Goal: Task Accomplishment & Management: Manage account settings

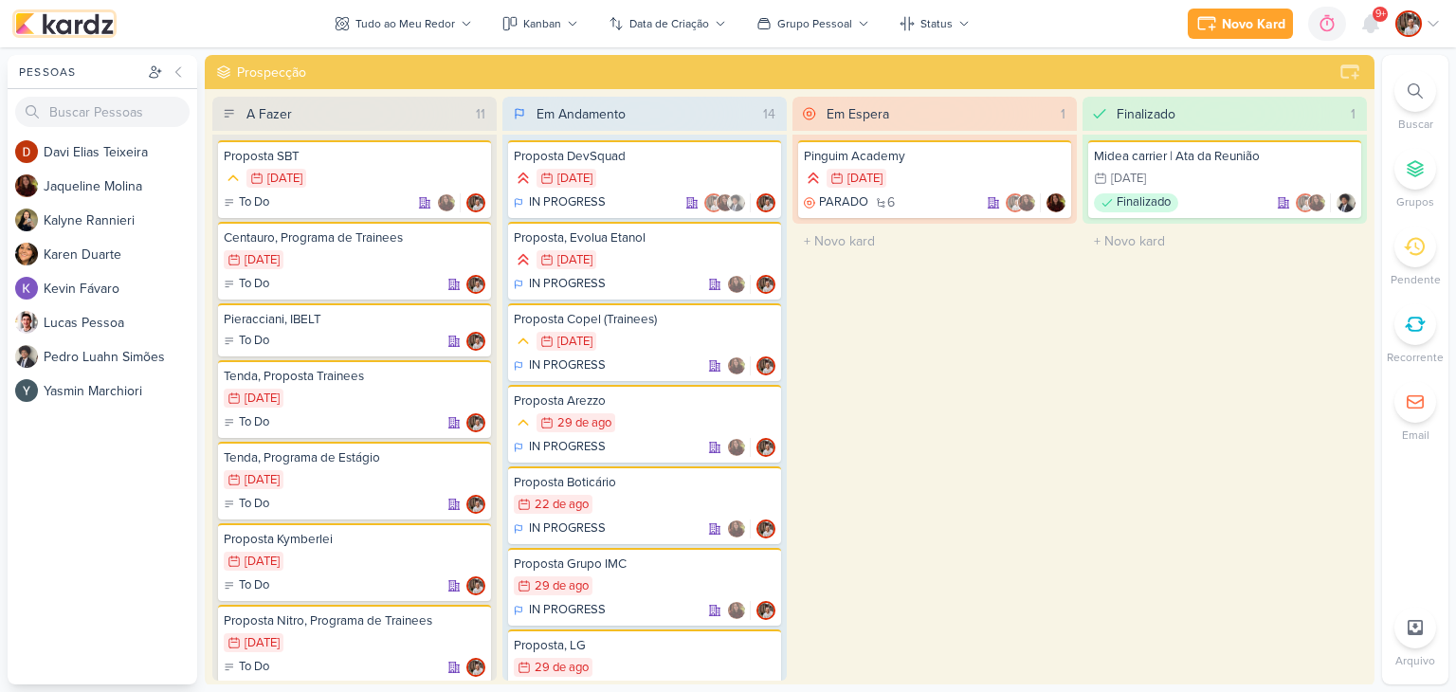
click at [74, 24] on img at bounding box center [64, 23] width 99 height 23
click at [1371, 15] on icon at bounding box center [1370, 23] width 15 height 17
click at [1369, 25] on icon at bounding box center [1370, 23] width 15 height 17
click at [1375, 22] on icon at bounding box center [1370, 23] width 15 height 17
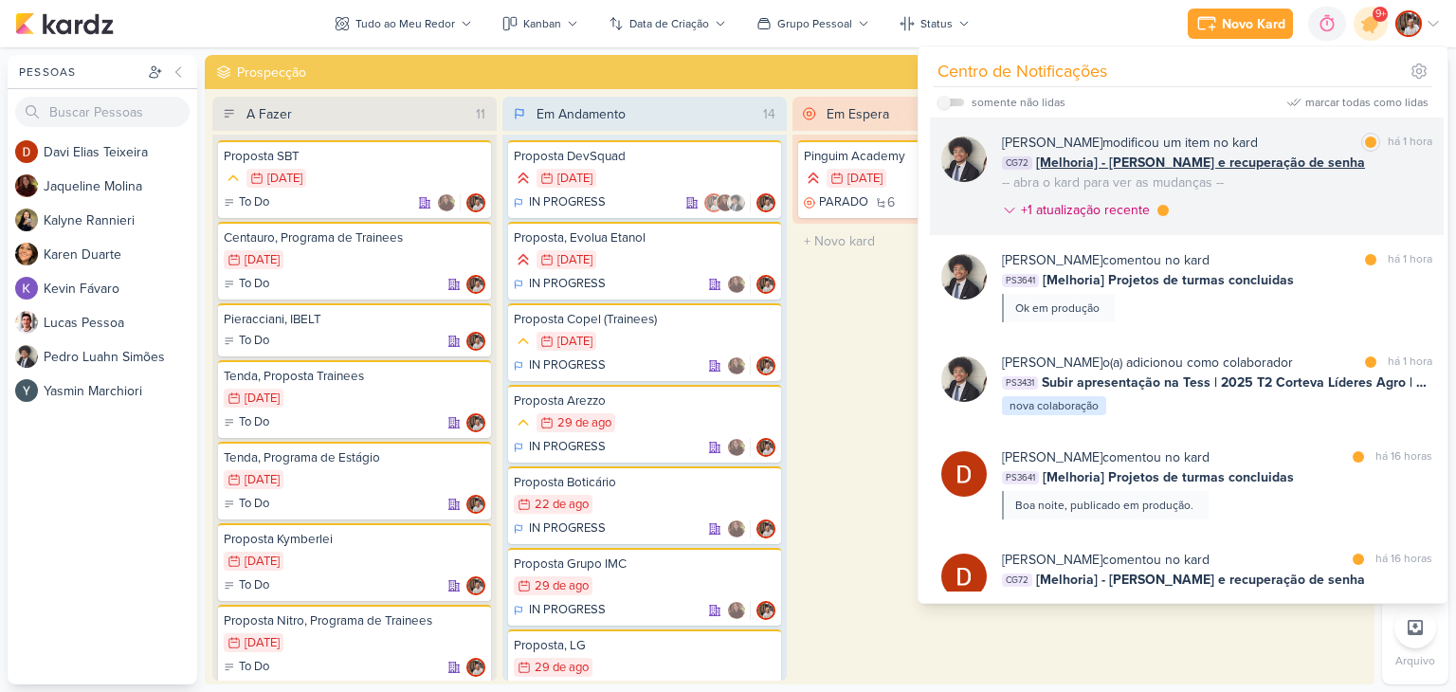
click at [1272, 202] on div "Pedro Luahn Simões modificou um item no kard marcar como lida há 1 hora CG72 [M…" at bounding box center [1217, 180] width 430 height 95
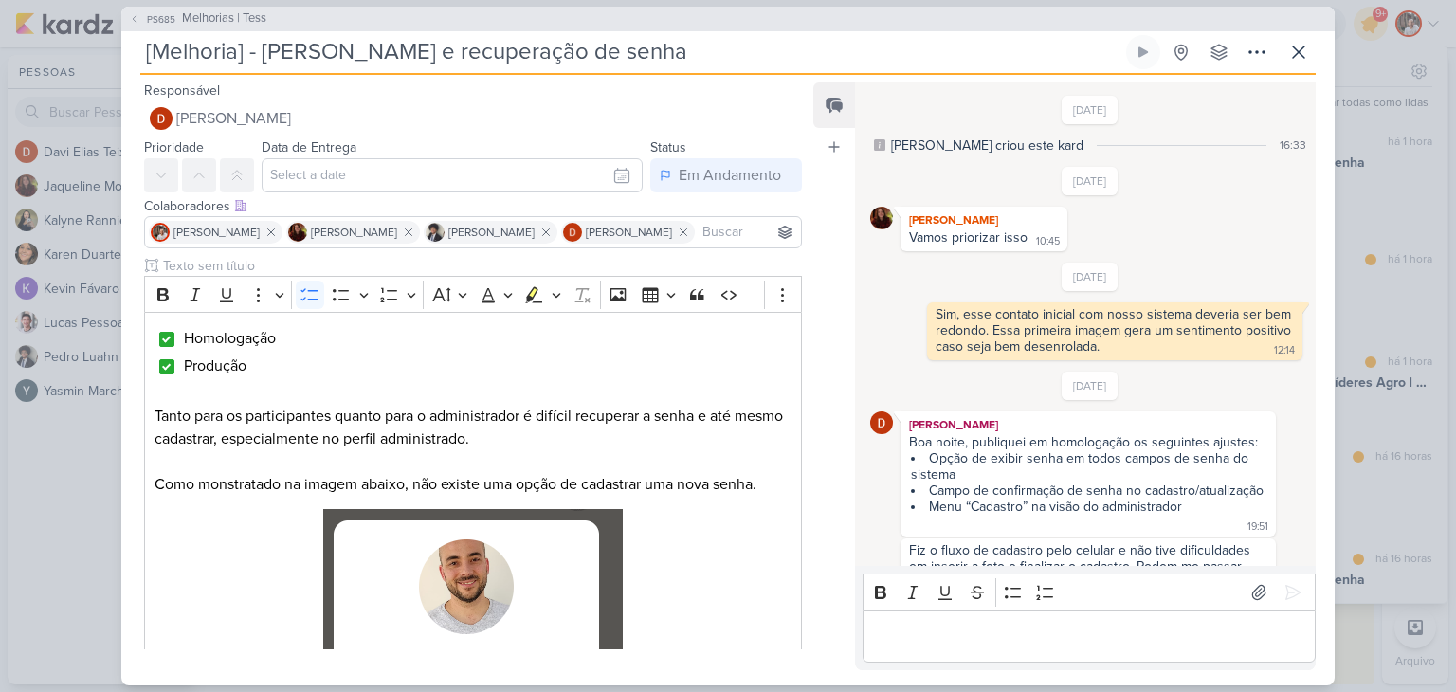
scroll to position [1010, 0]
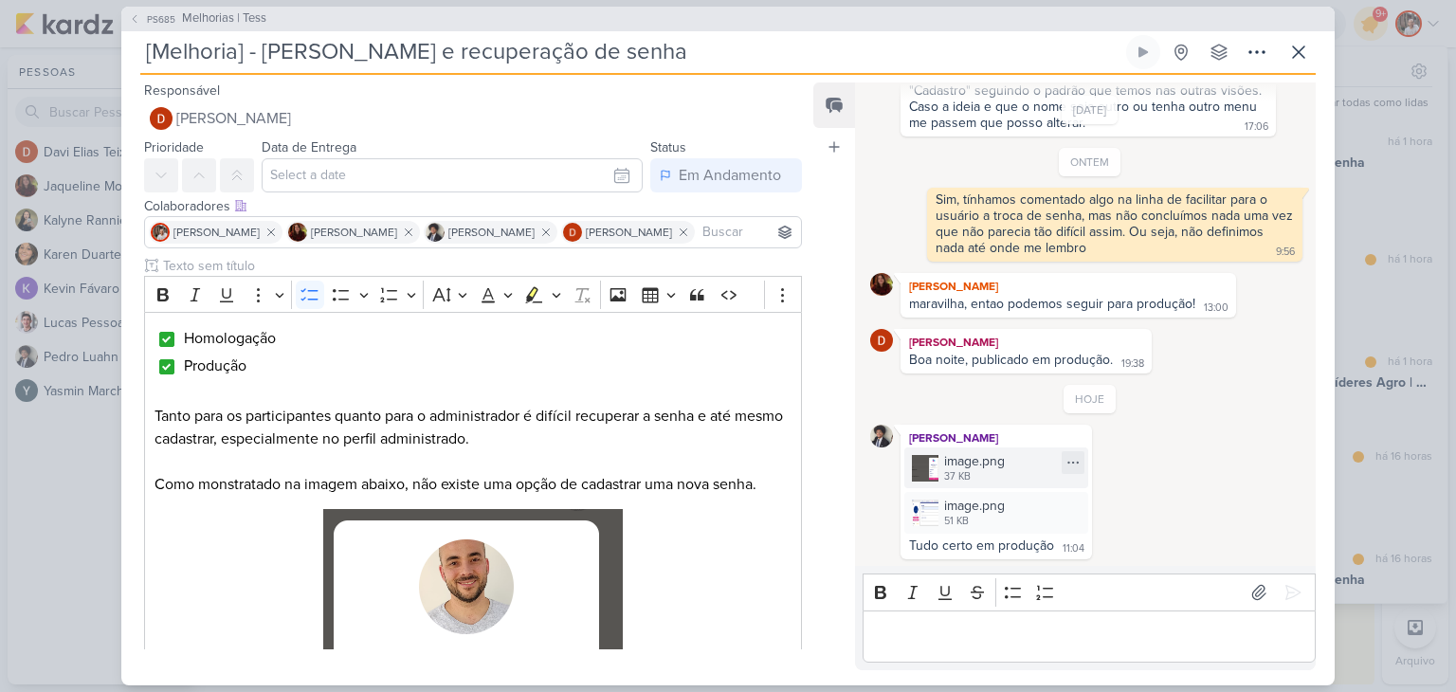
click at [1015, 483] on div "image.png 37 KB" at bounding box center [996, 467] width 184 height 41
click at [963, 519] on div "51 KB" at bounding box center [974, 521] width 61 height 15
click at [1014, 634] on p "Editor editing area: main" at bounding box center [1088, 636] width 433 height 23
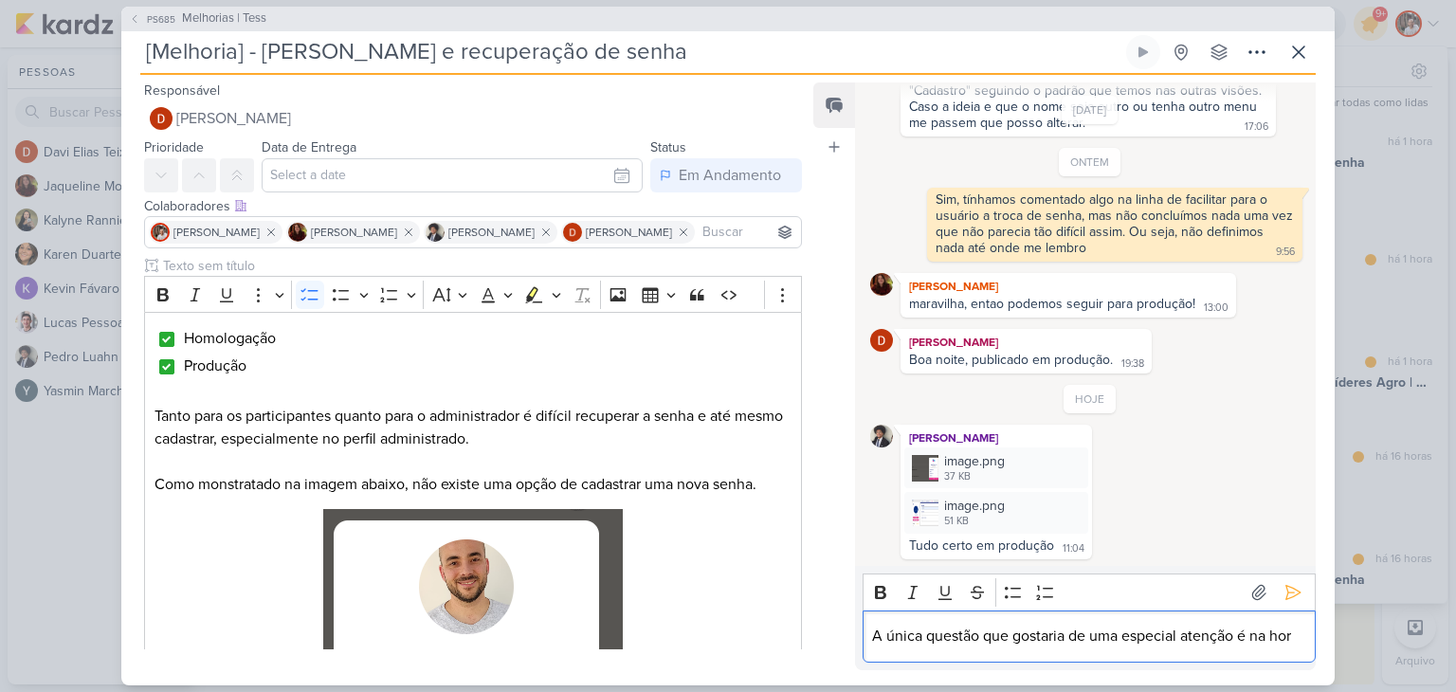
scroll to position [1032, 0]
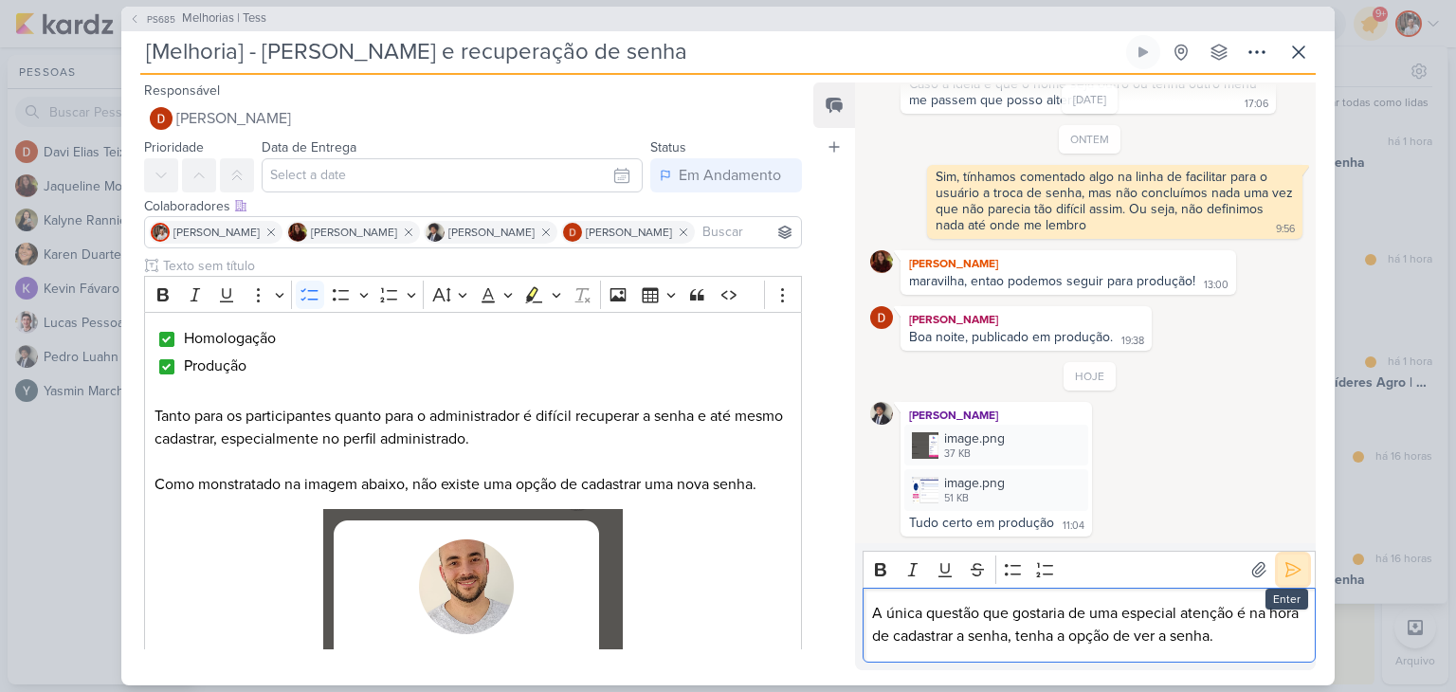
click at [1284, 569] on icon at bounding box center [1293, 569] width 19 height 19
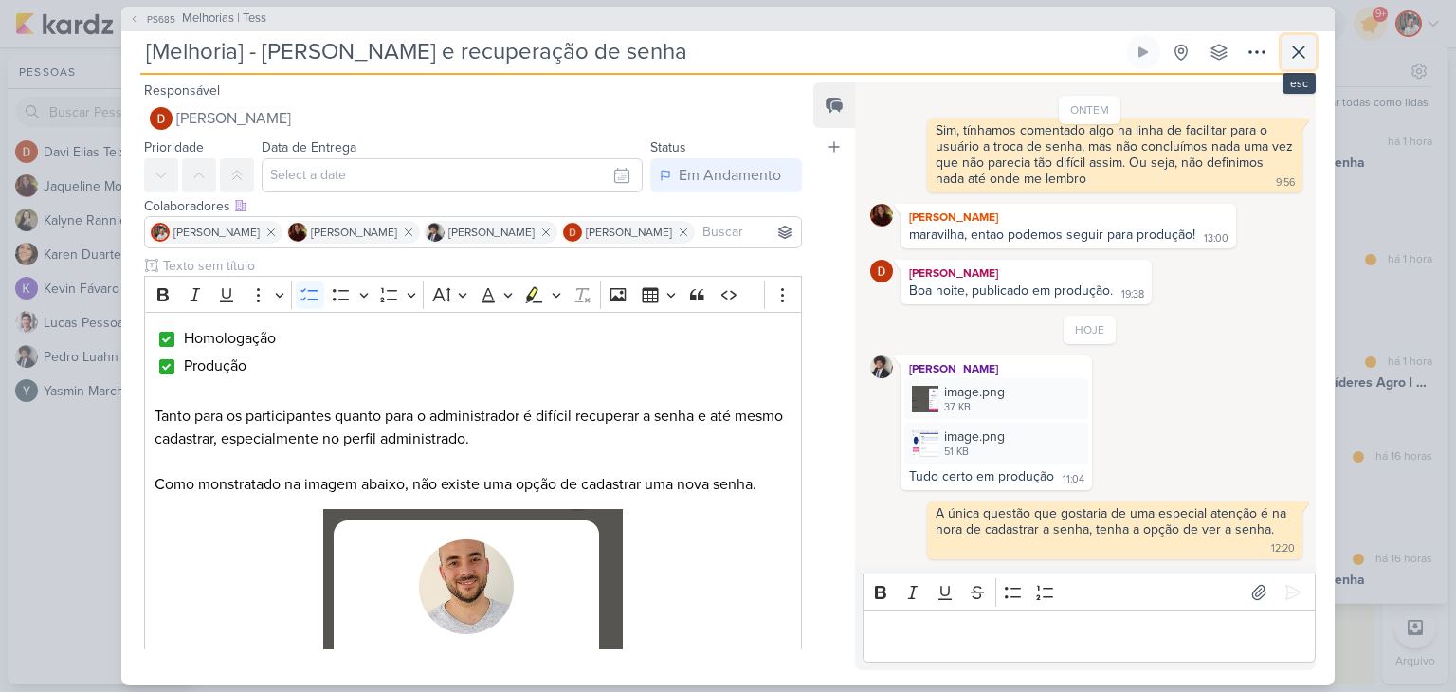
click at [1282, 50] on button at bounding box center [1299, 52] width 34 height 34
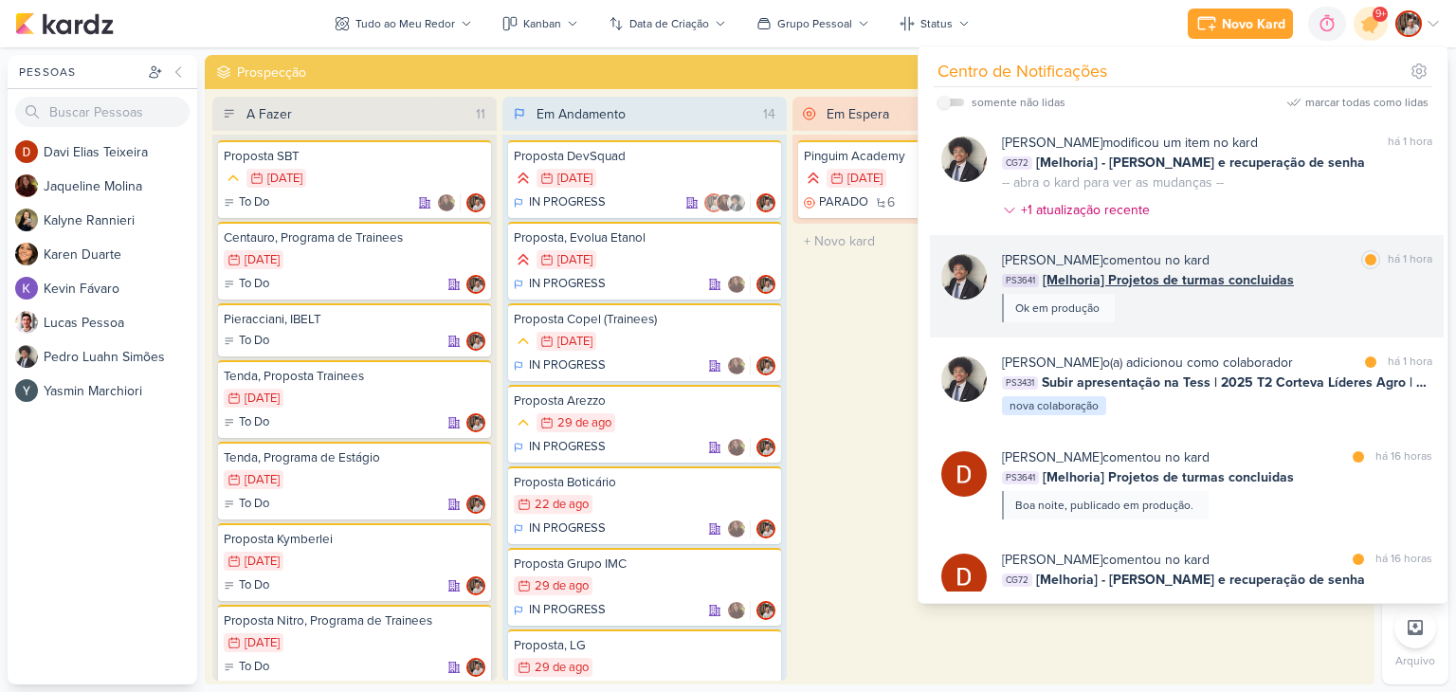
click at [1248, 278] on span "[Melhoria] Projetos de turmas concluidas" at bounding box center [1168, 280] width 251 height 20
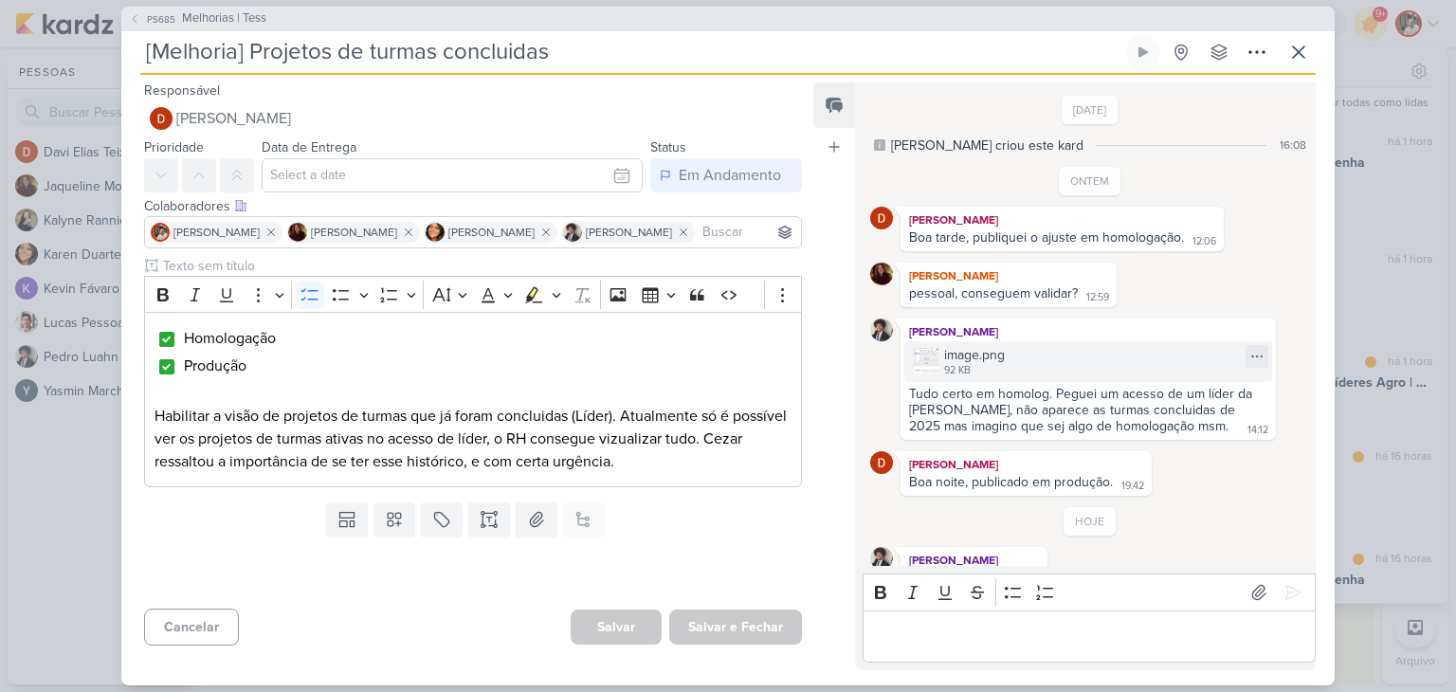
scroll to position [76, 0]
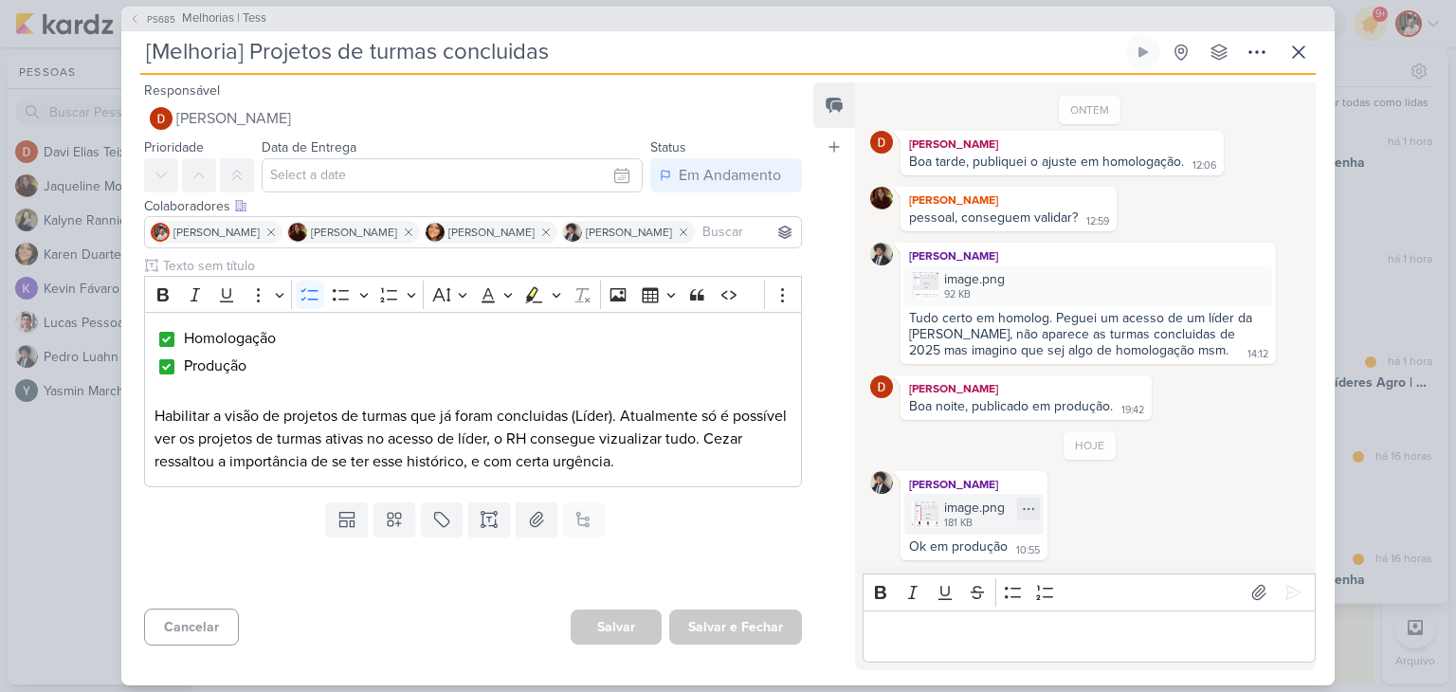
click at [977, 507] on div "image.png" at bounding box center [974, 508] width 61 height 20
click at [1282, 58] on button at bounding box center [1299, 52] width 34 height 34
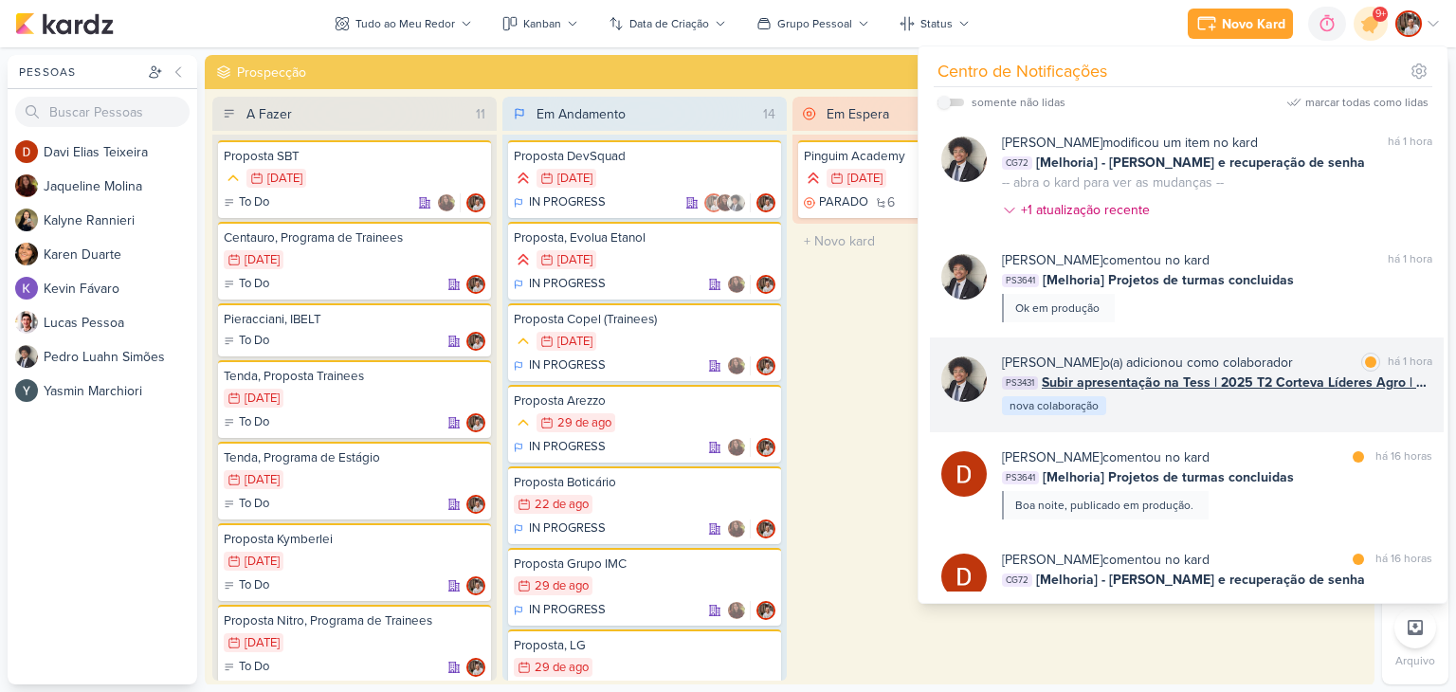
click at [1293, 383] on span "Subir apresentação na Tess | 2025 T2 Corteva Líderes Agro | Líder Formador" at bounding box center [1237, 383] width 391 height 20
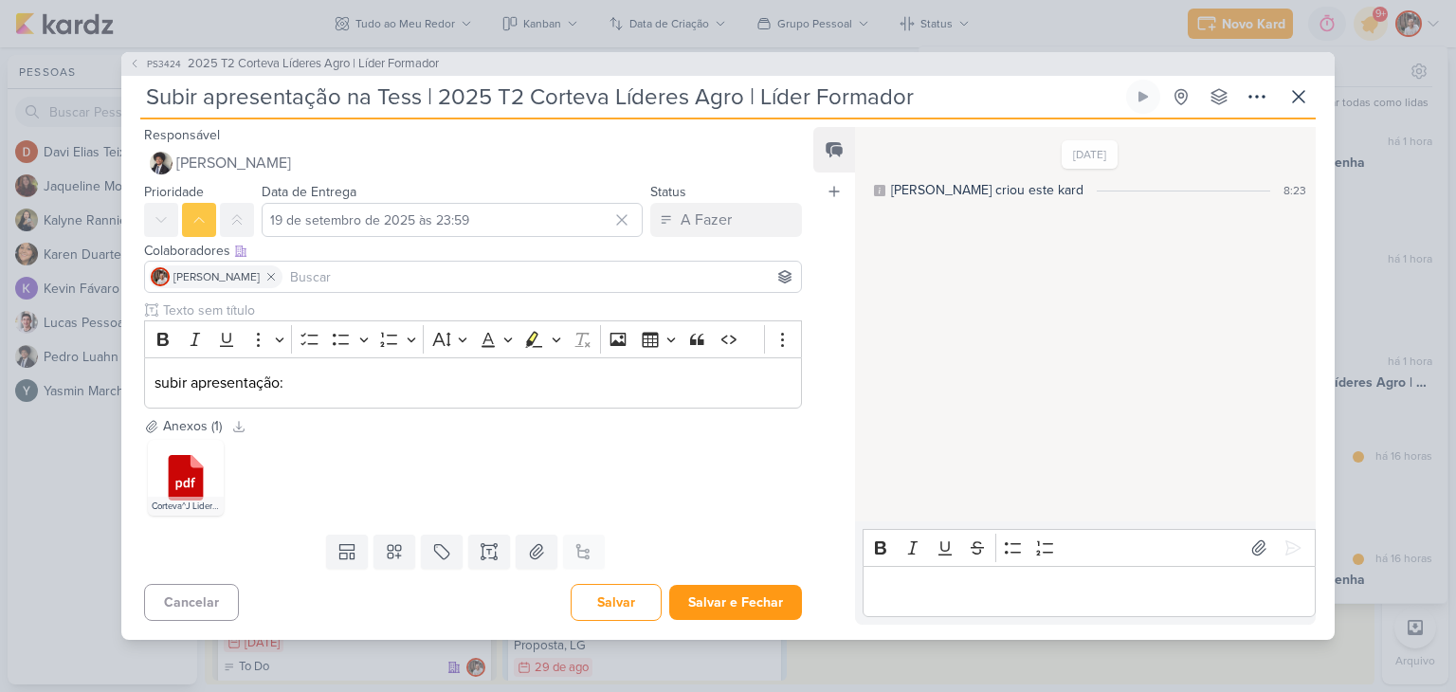
click at [990, 589] on p "Editor editing area: main" at bounding box center [1088, 591] width 433 height 23
drag, startPoint x: 1283, startPoint y: 541, endPoint x: 1013, endPoint y: 593, distance: 274.2
click at [1284, 540] on icon at bounding box center [1293, 547] width 19 height 19
click at [723, 598] on button "Salvar e Fechar" at bounding box center [735, 602] width 133 height 35
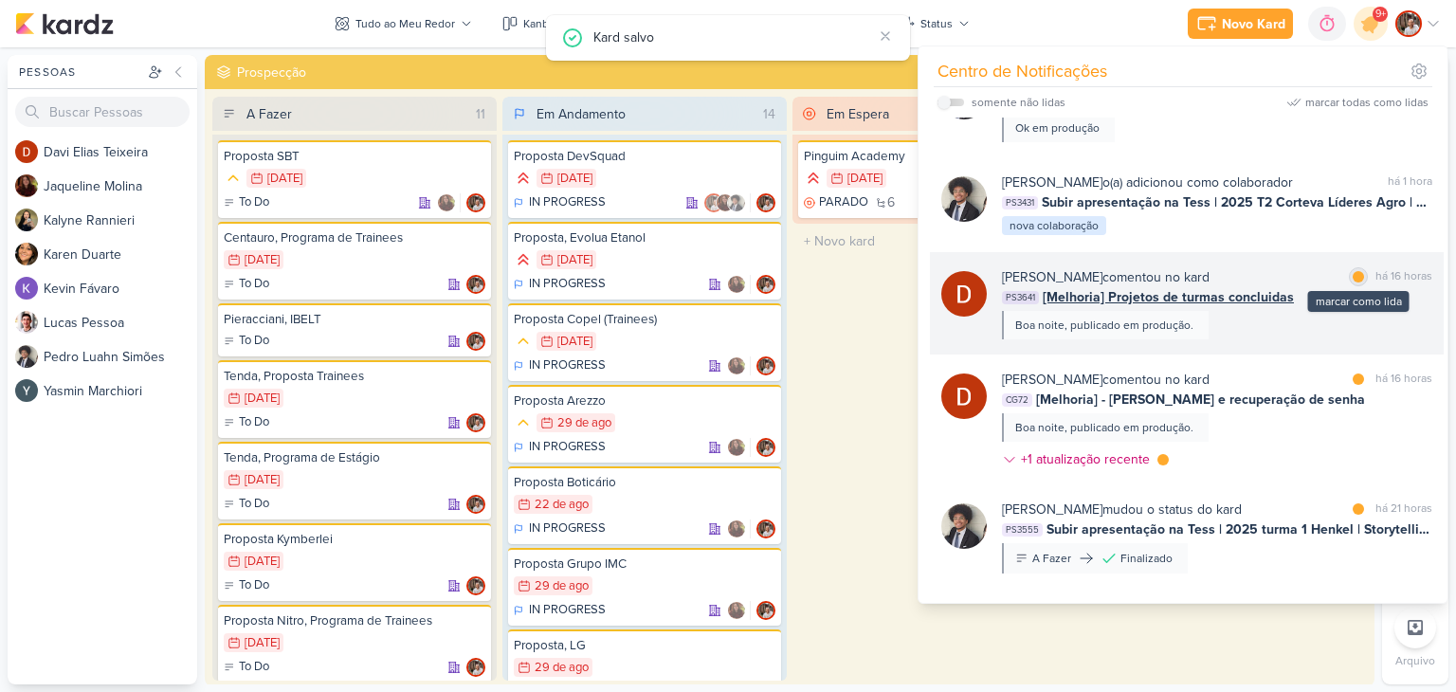
scroll to position [190, 0]
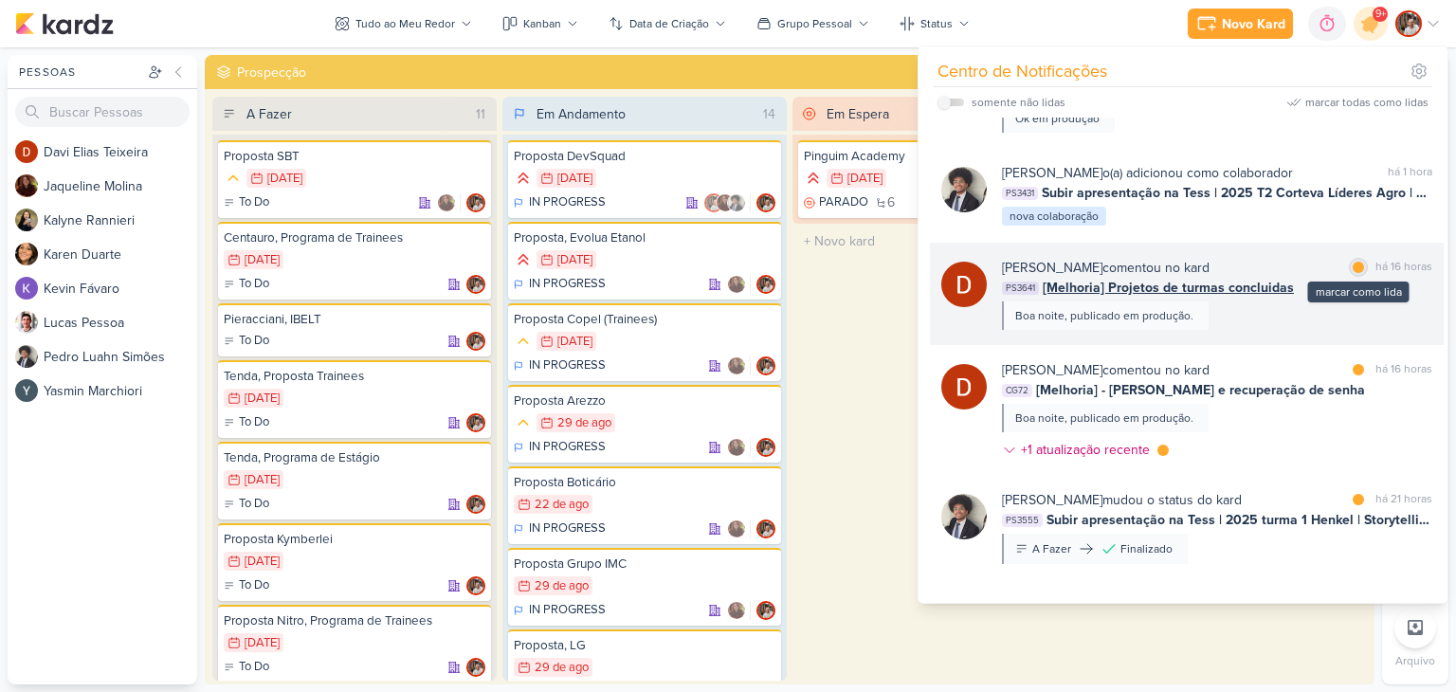
click at [1355, 270] on div at bounding box center [1358, 267] width 11 height 11
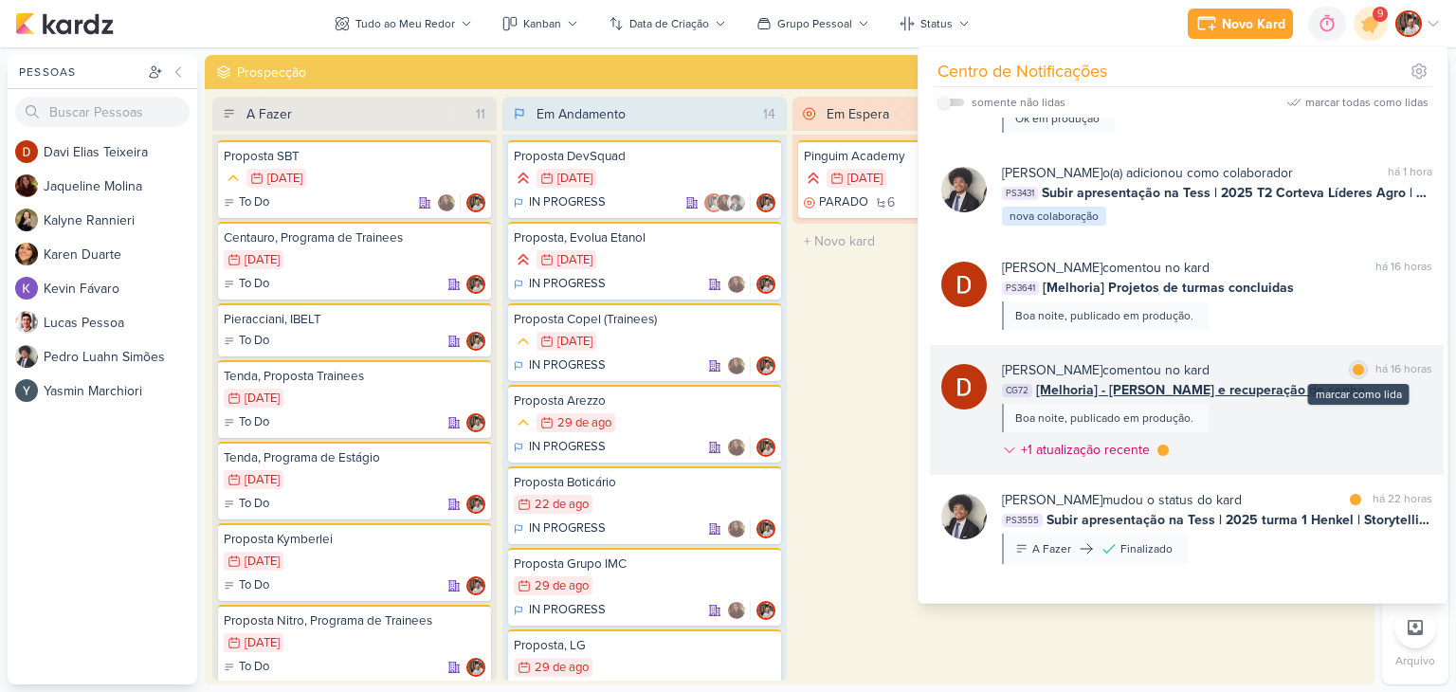
click at [1353, 376] on div "marcar como lida" at bounding box center [1358, 369] width 19 height 19
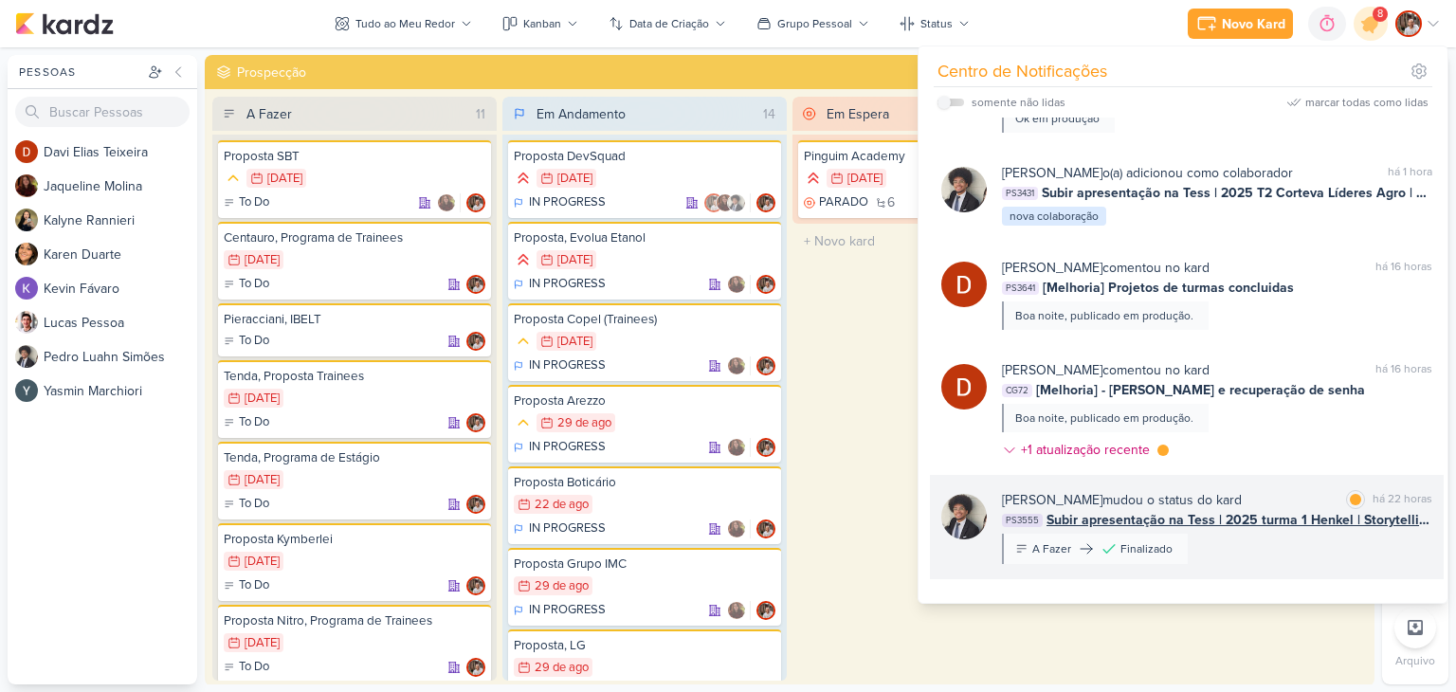
click at [1266, 513] on span "Subir apresentação na Tess | 2025 turma 1 Henkel | Storytelling" at bounding box center [1240, 520] width 386 height 20
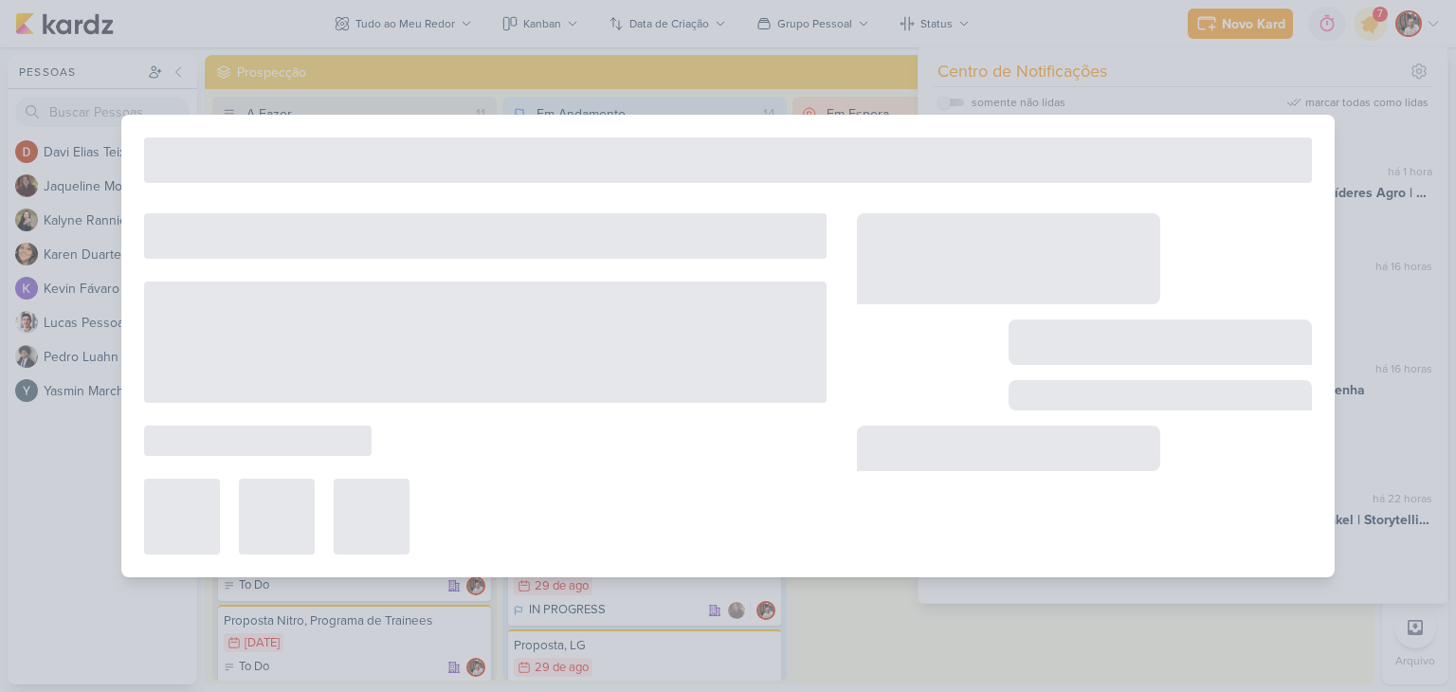
type input "Subir apresentação na Tess | 2025 turma 1 Henkel | Storytelling"
type input "17 de setembro de 2025 às 23:59"
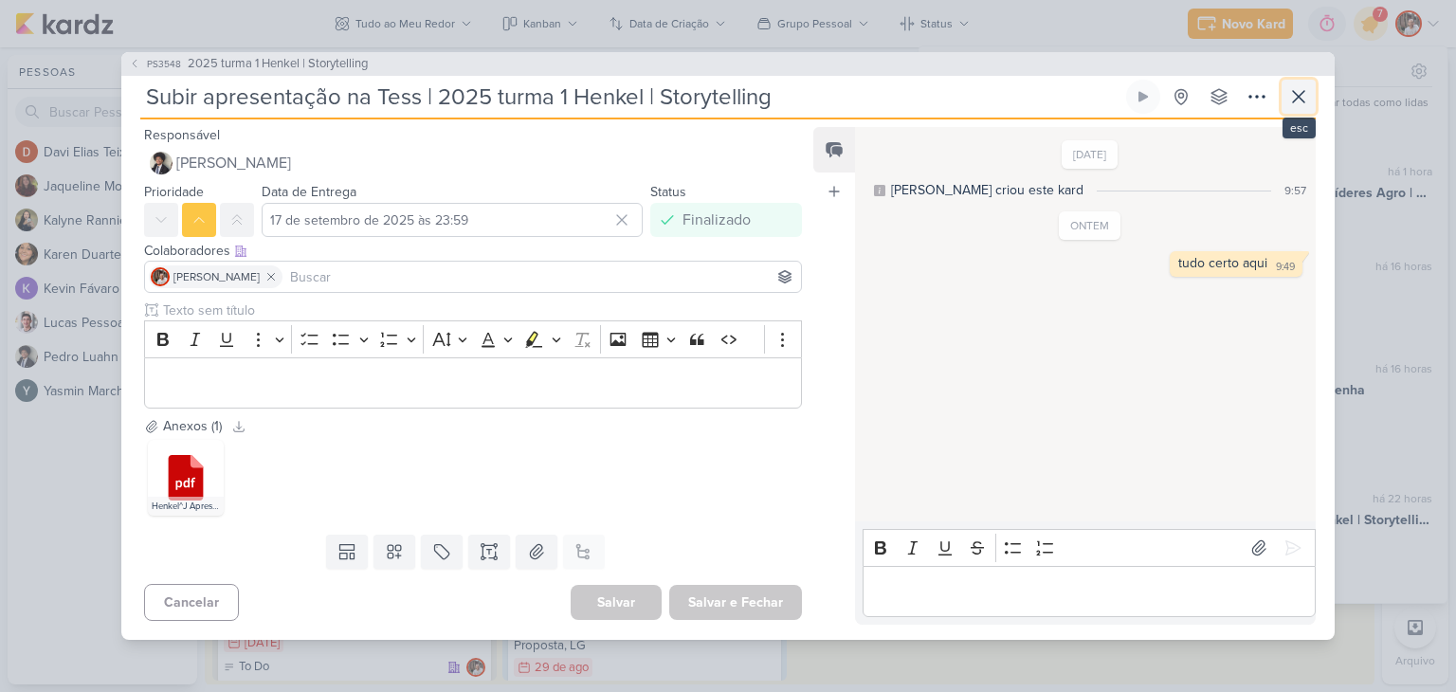
click at [1296, 103] on icon at bounding box center [1298, 96] width 23 height 23
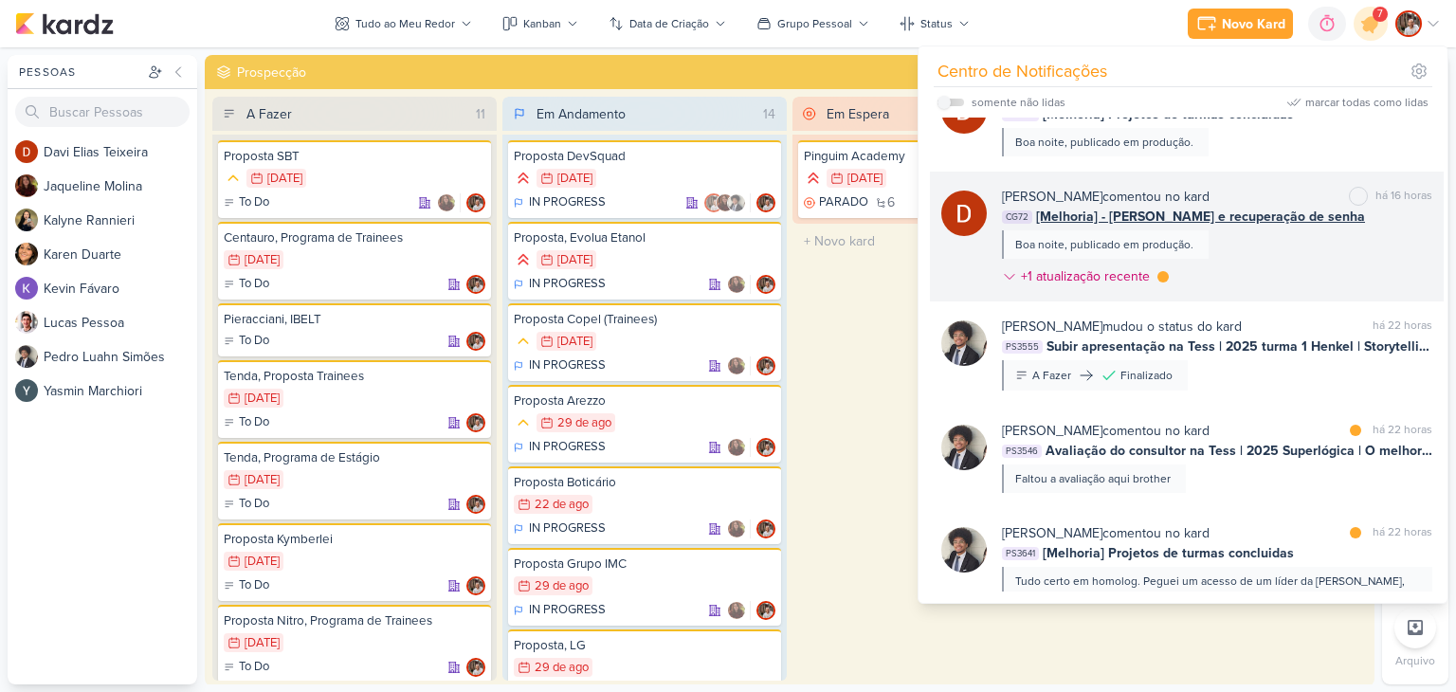
scroll to position [379, 0]
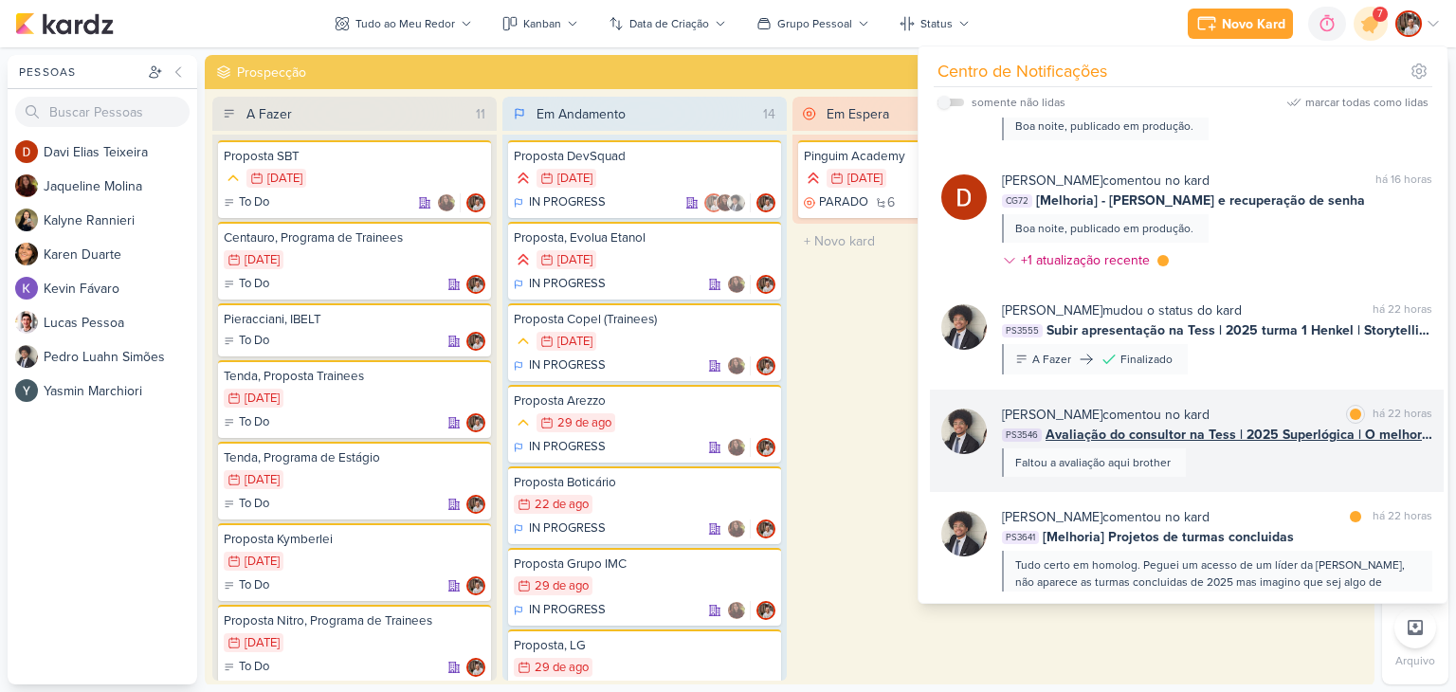
click at [1285, 440] on span "Avaliação do consultor na Tess | 2025 Superlógica | O melhor do Conflito" at bounding box center [1239, 435] width 387 height 20
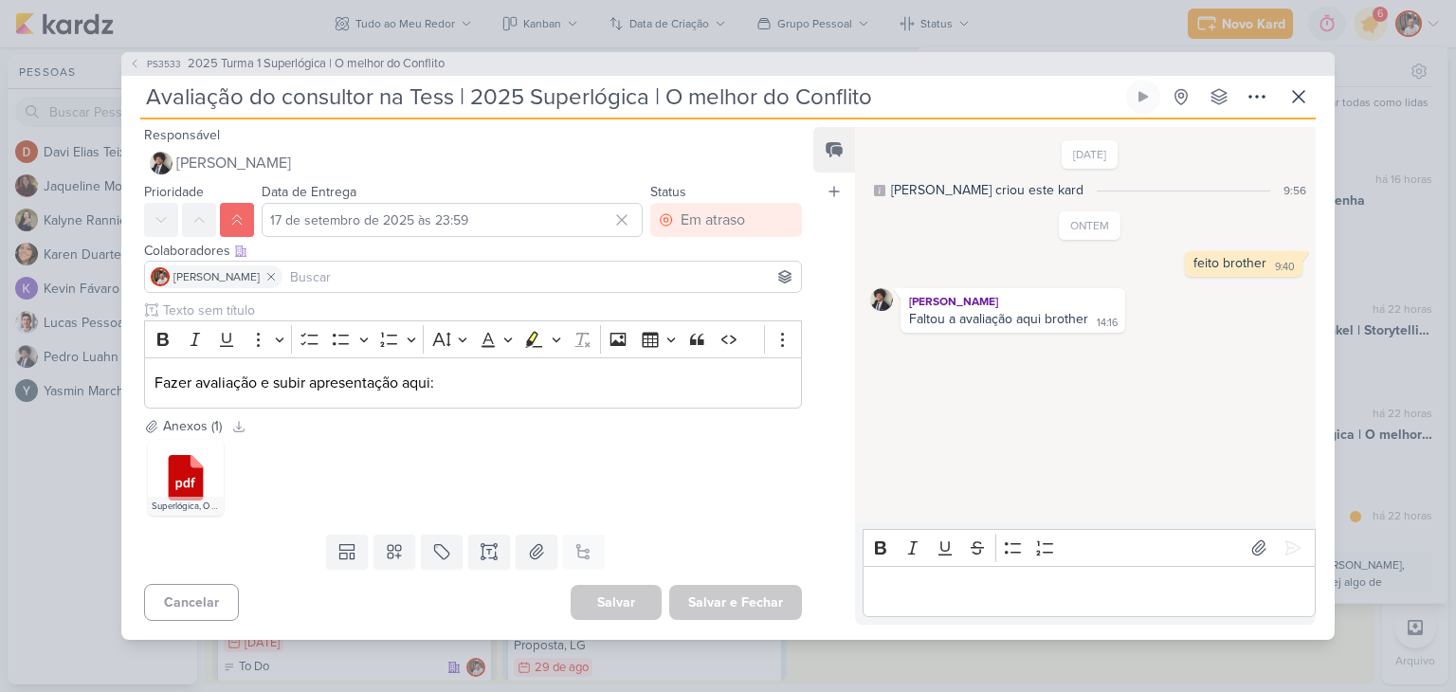
click at [1058, 596] on p "Editor editing area: main" at bounding box center [1088, 591] width 433 height 23
click at [1292, 543] on icon at bounding box center [1293, 547] width 19 height 19
click at [1299, 101] on icon at bounding box center [1298, 96] width 23 height 23
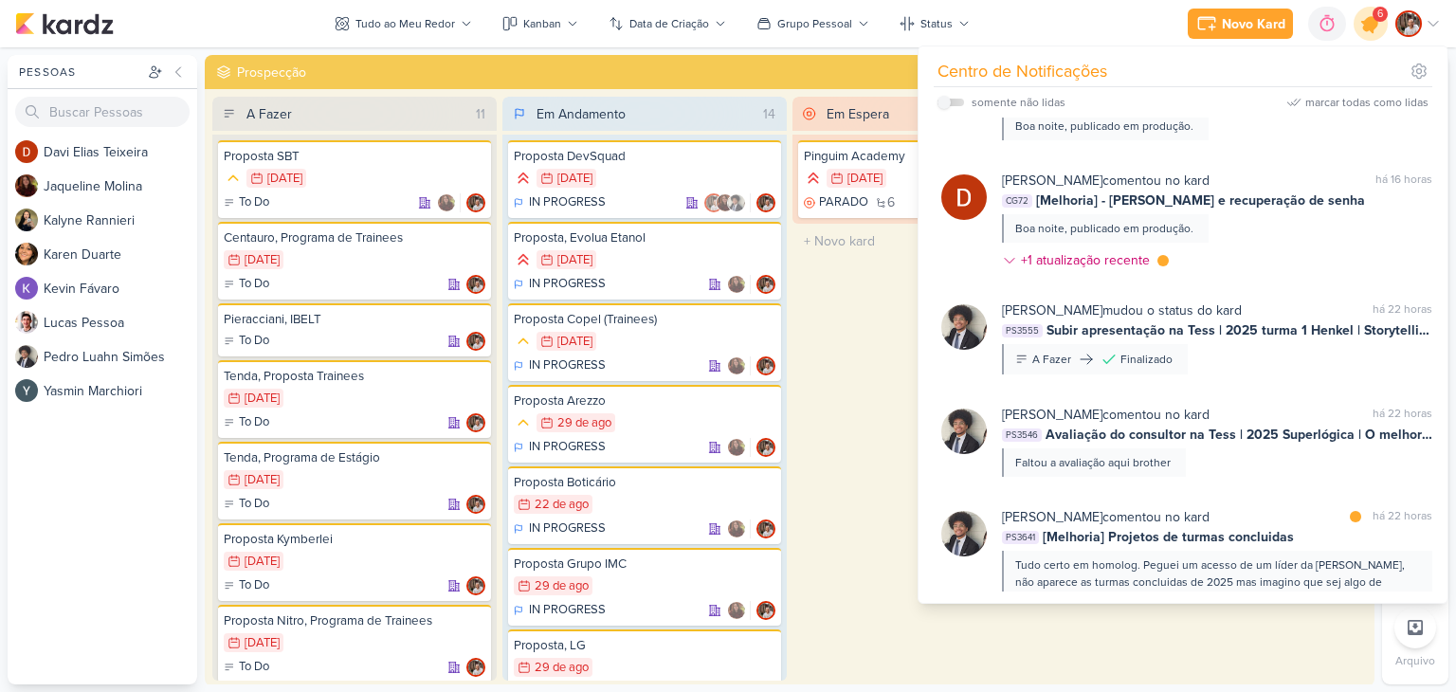
click at [1374, 33] on icon at bounding box center [1371, 24] width 32 height 32
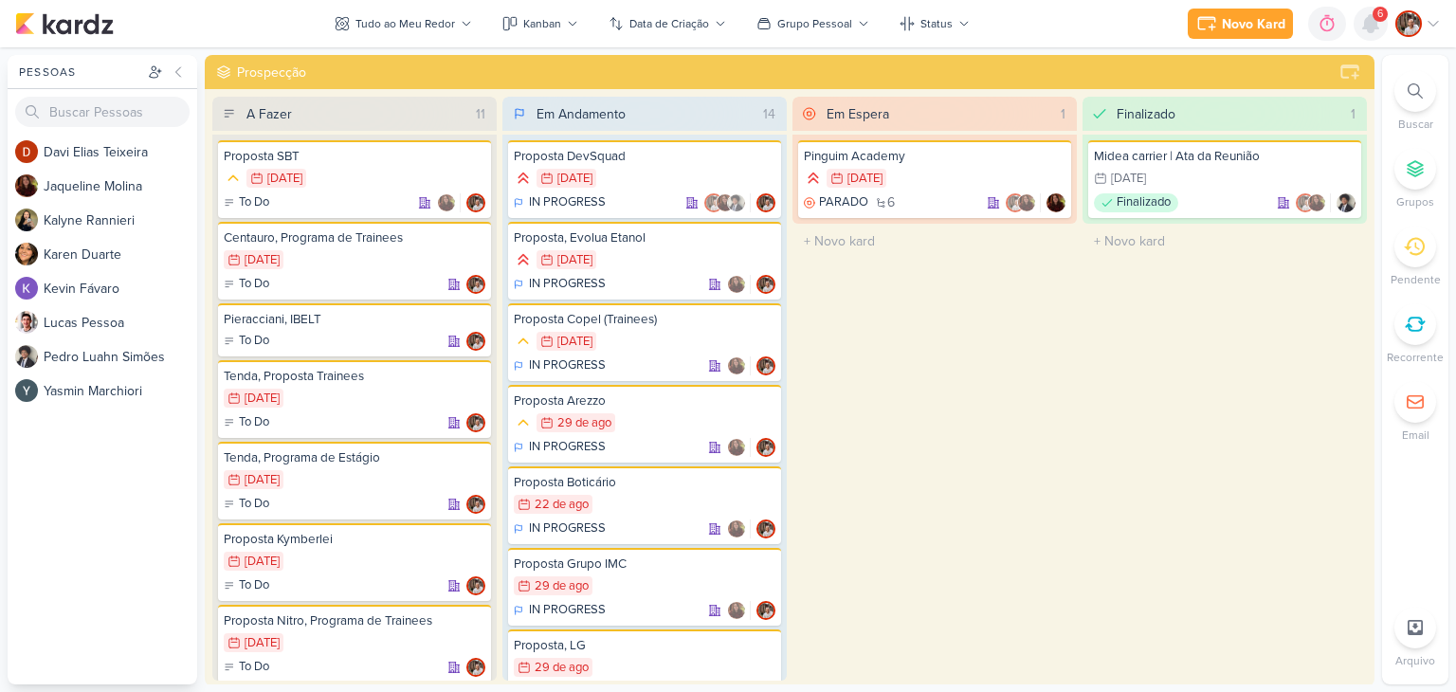
click at [1369, 27] on icon at bounding box center [1370, 23] width 15 height 17
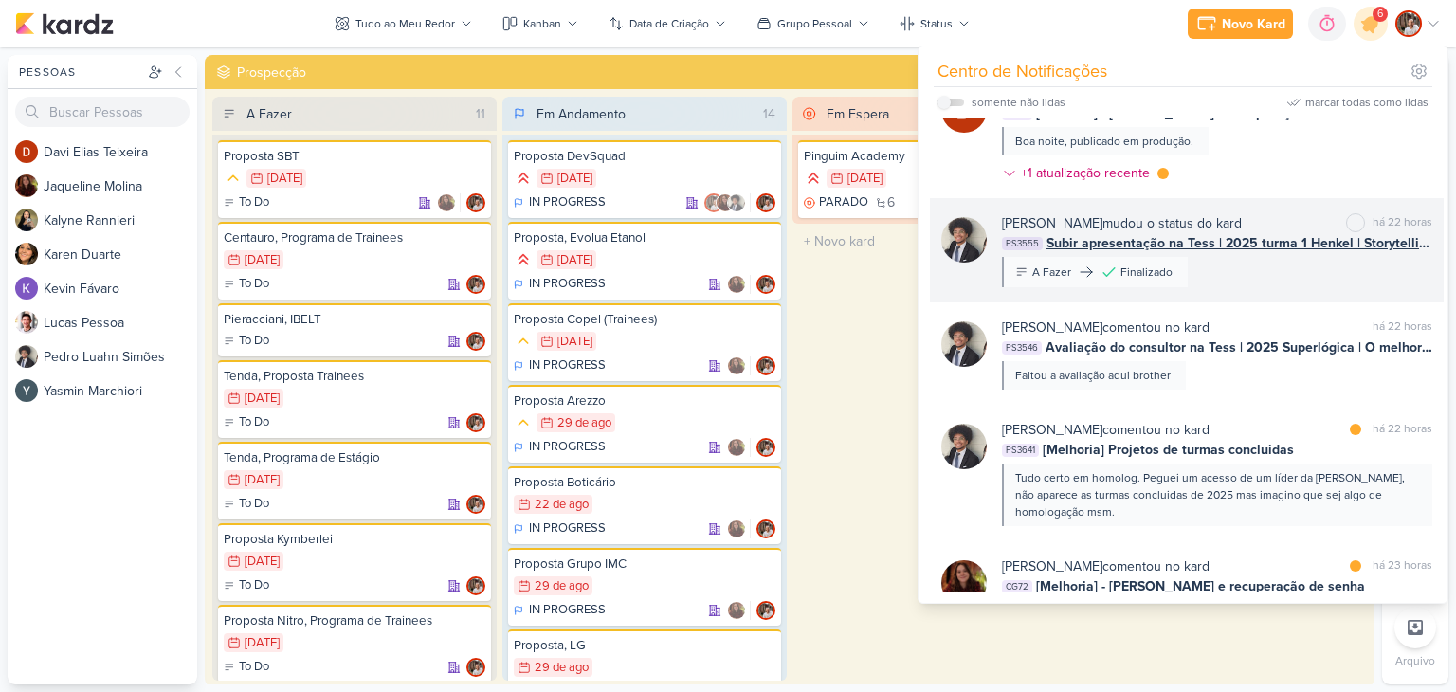
scroll to position [474, 0]
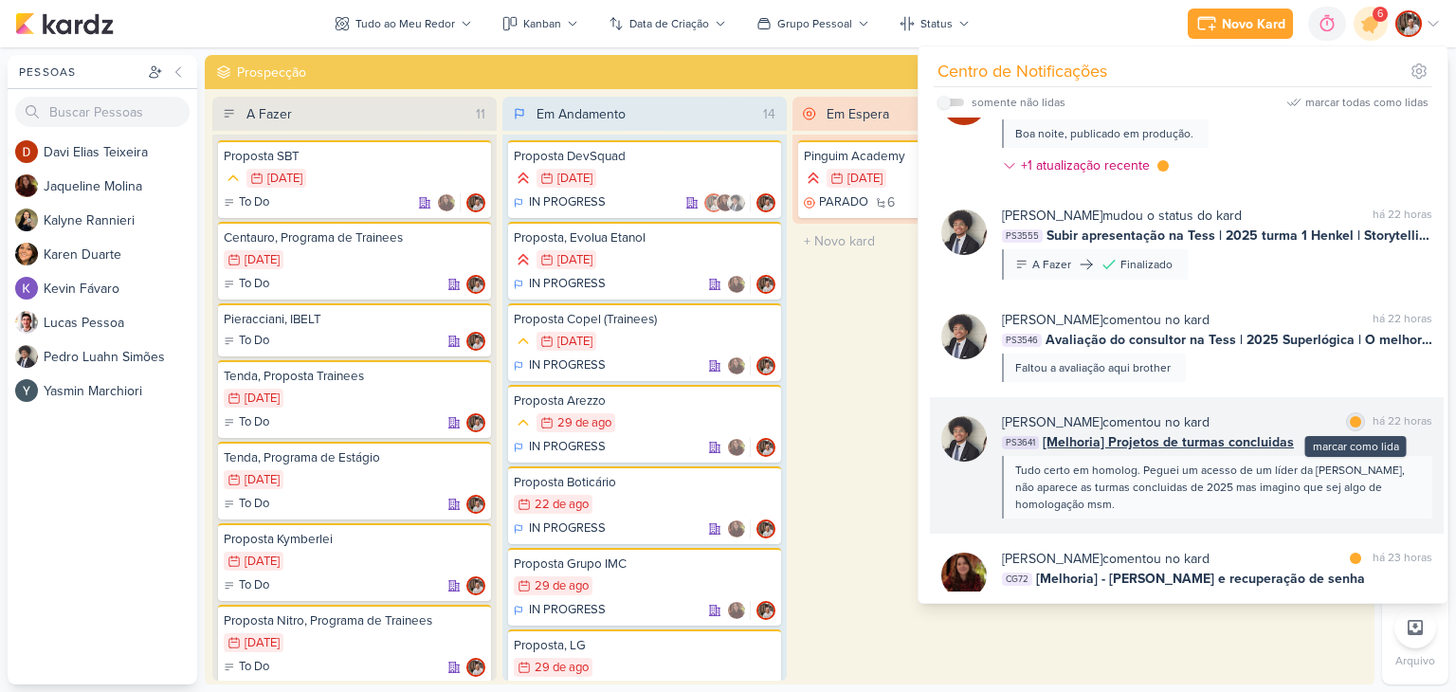
click at [1350, 425] on div at bounding box center [1355, 421] width 11 height 11
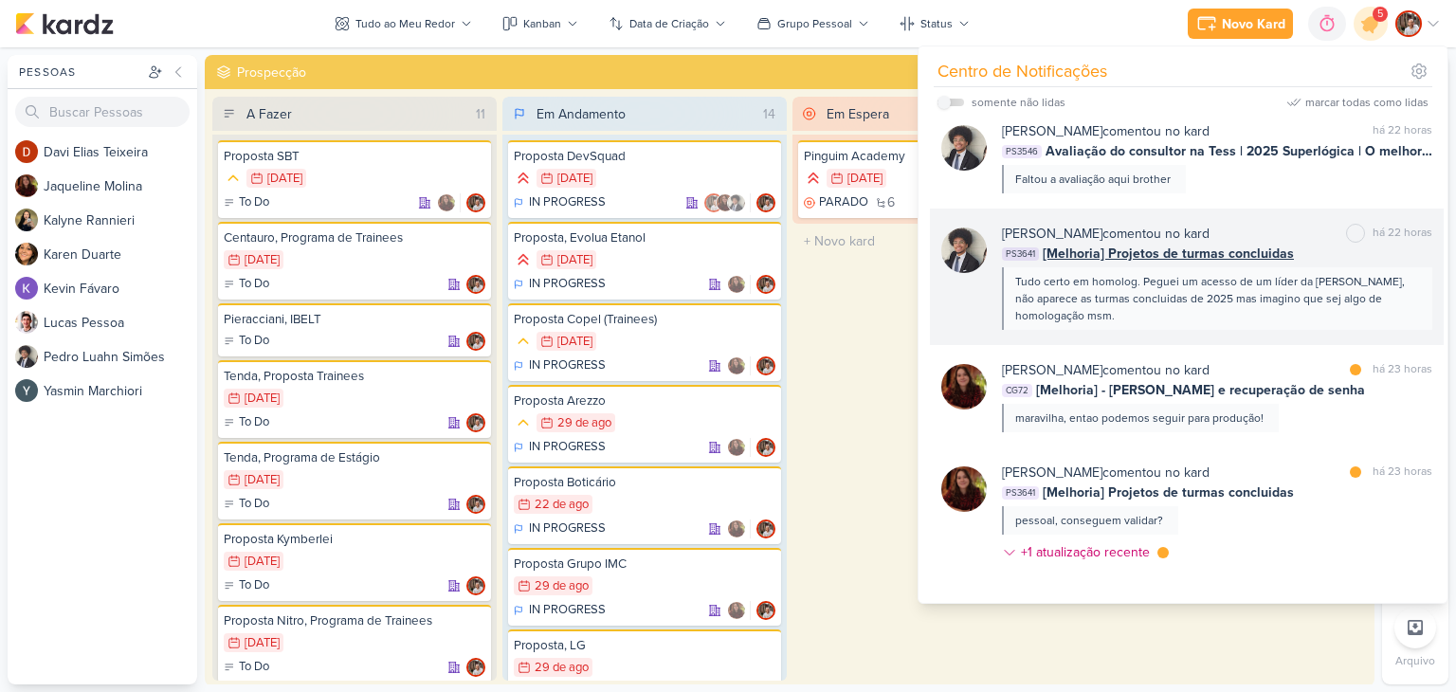
scroll to position [664, 0]
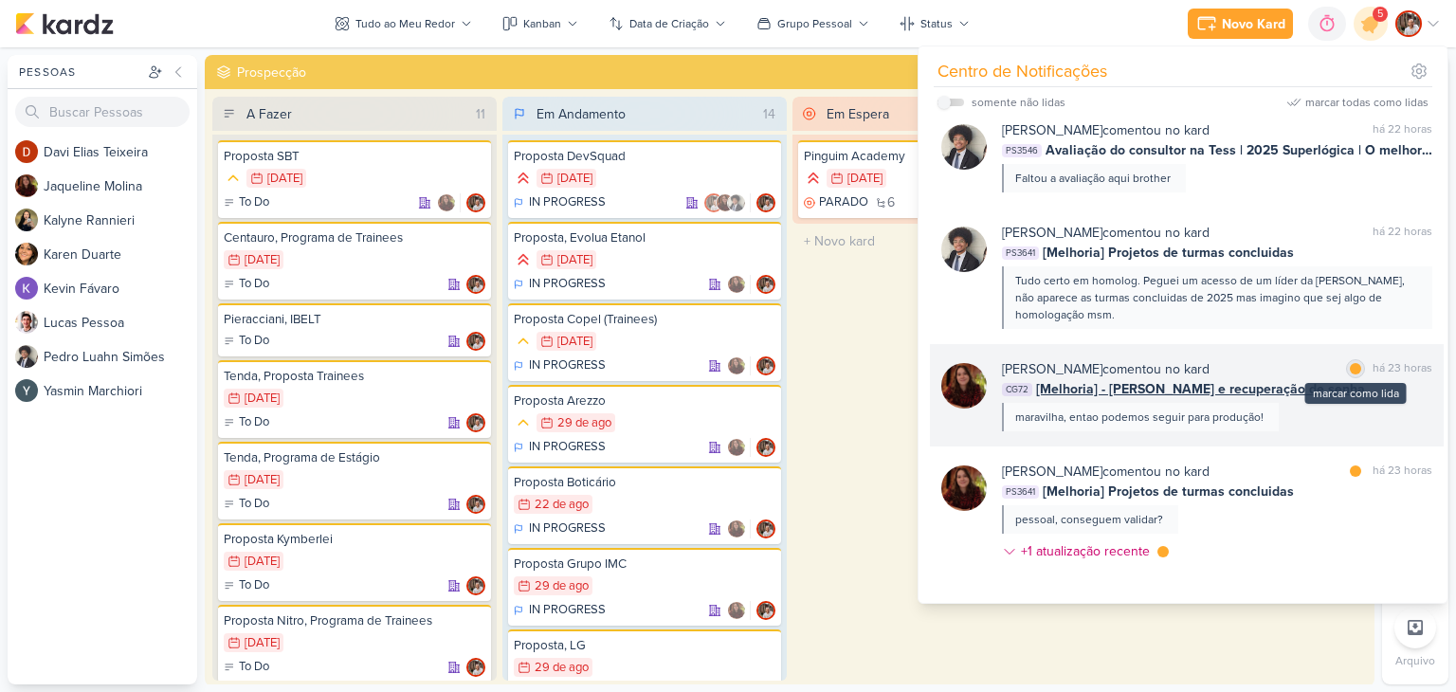
click at [1346, 373] on div "marcar como lida" at bounding box center [1355, 368] width 19 height 19
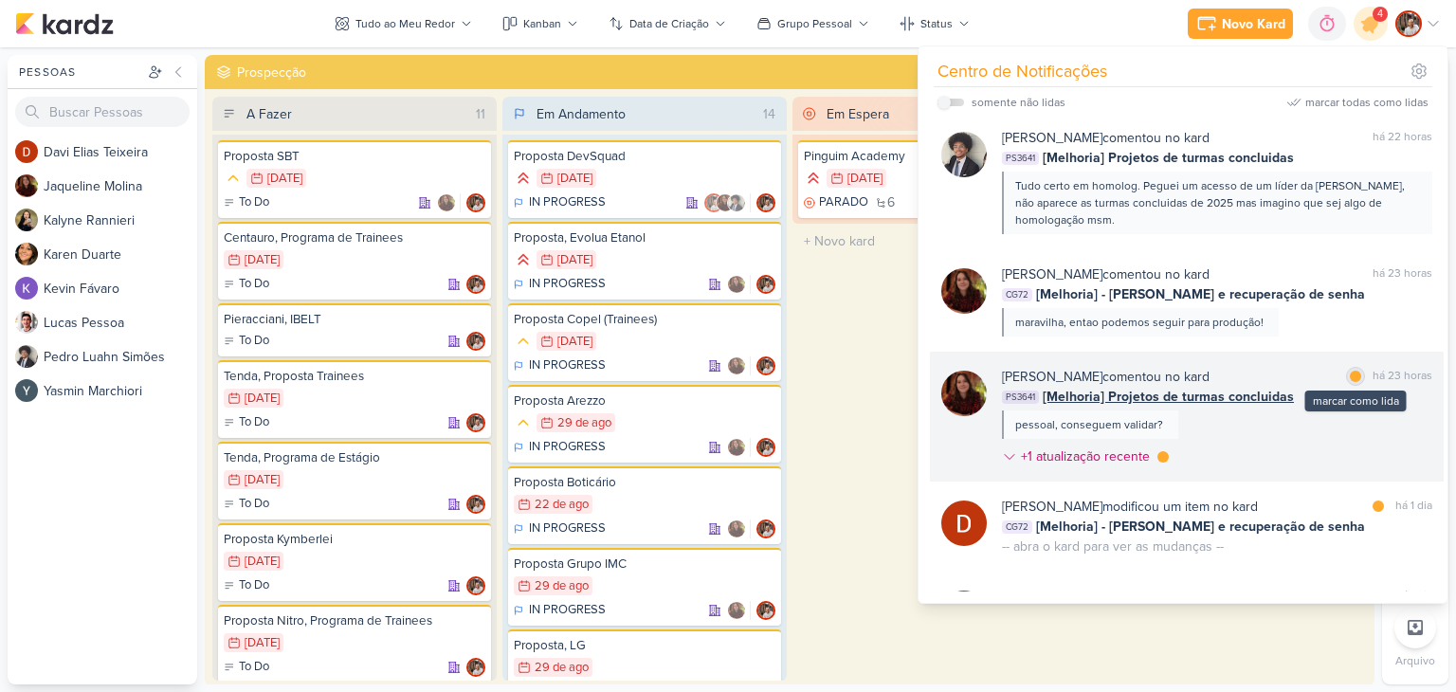
click at [1351, 378] on div at bounding box center [1355, 376] width 11 height 11
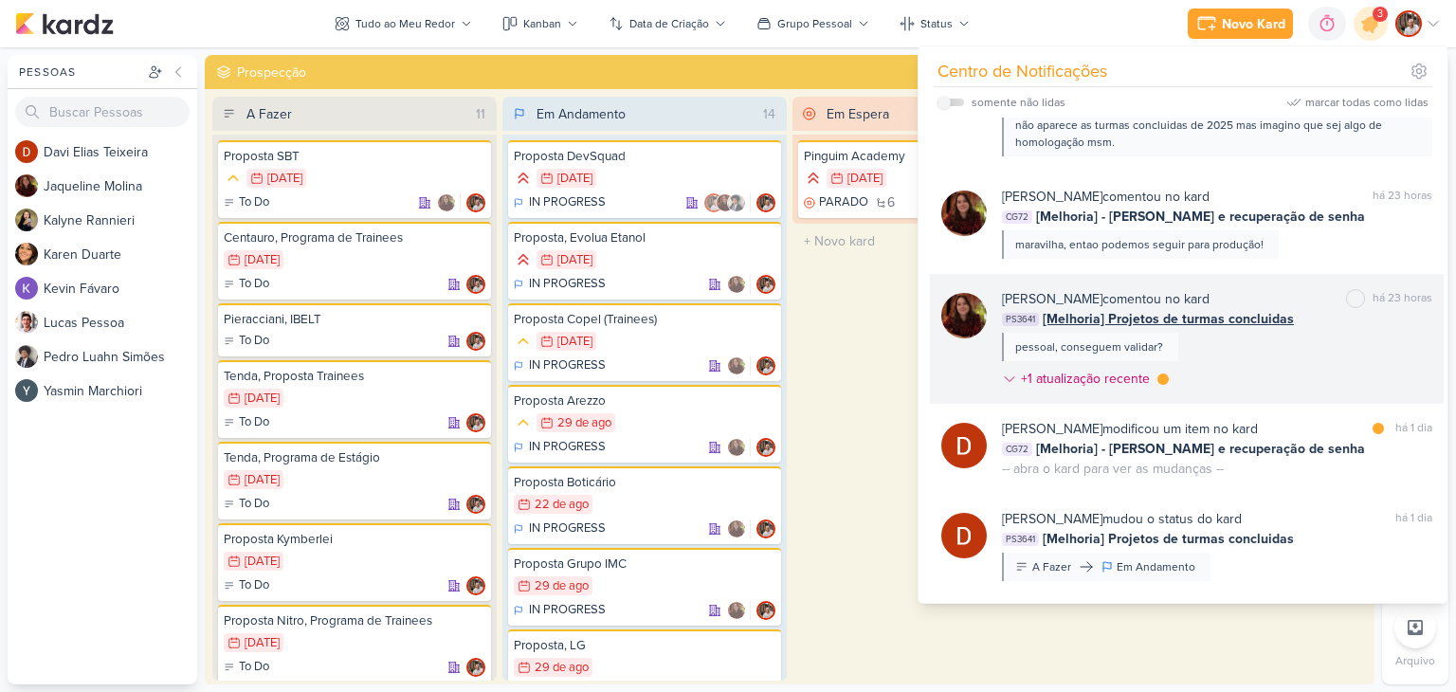
scroll to position [853, 0]
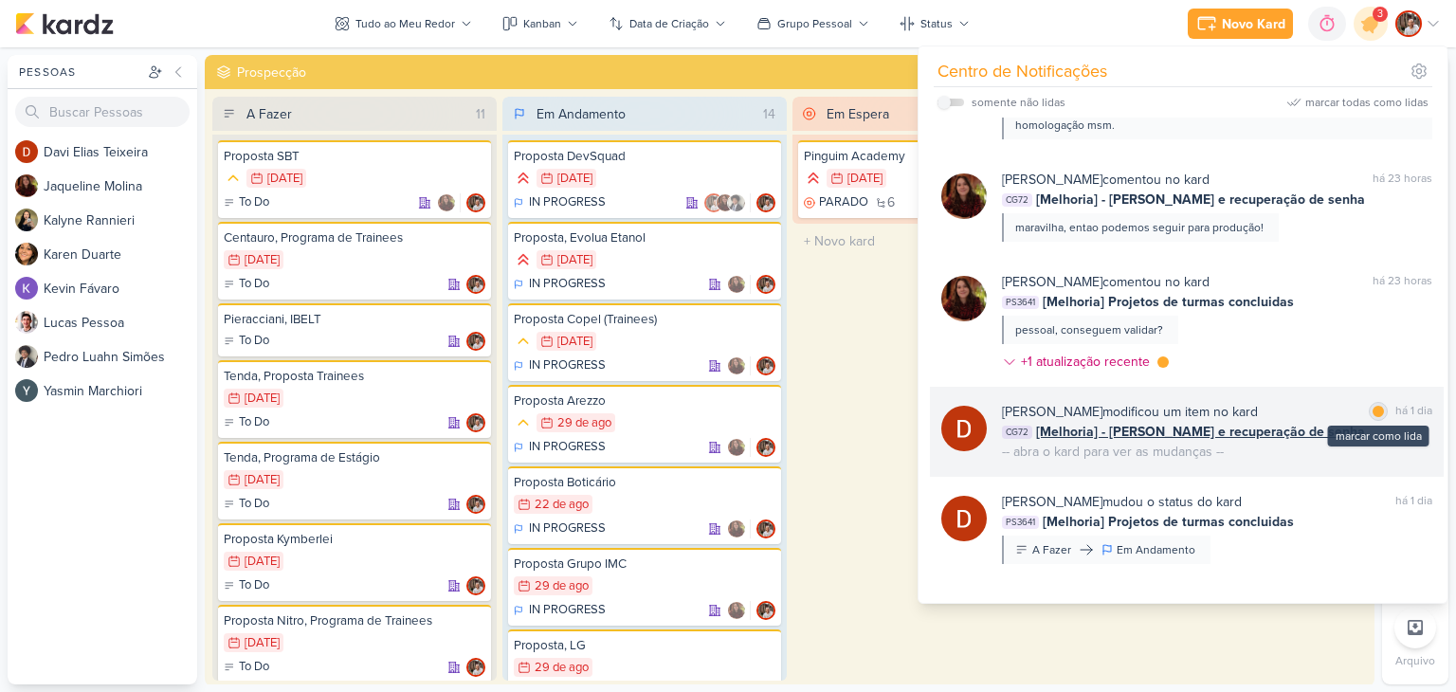
click at [1376, 413] on div "marcar como lida" at bounding box center [1378, 411] width 19 height 19
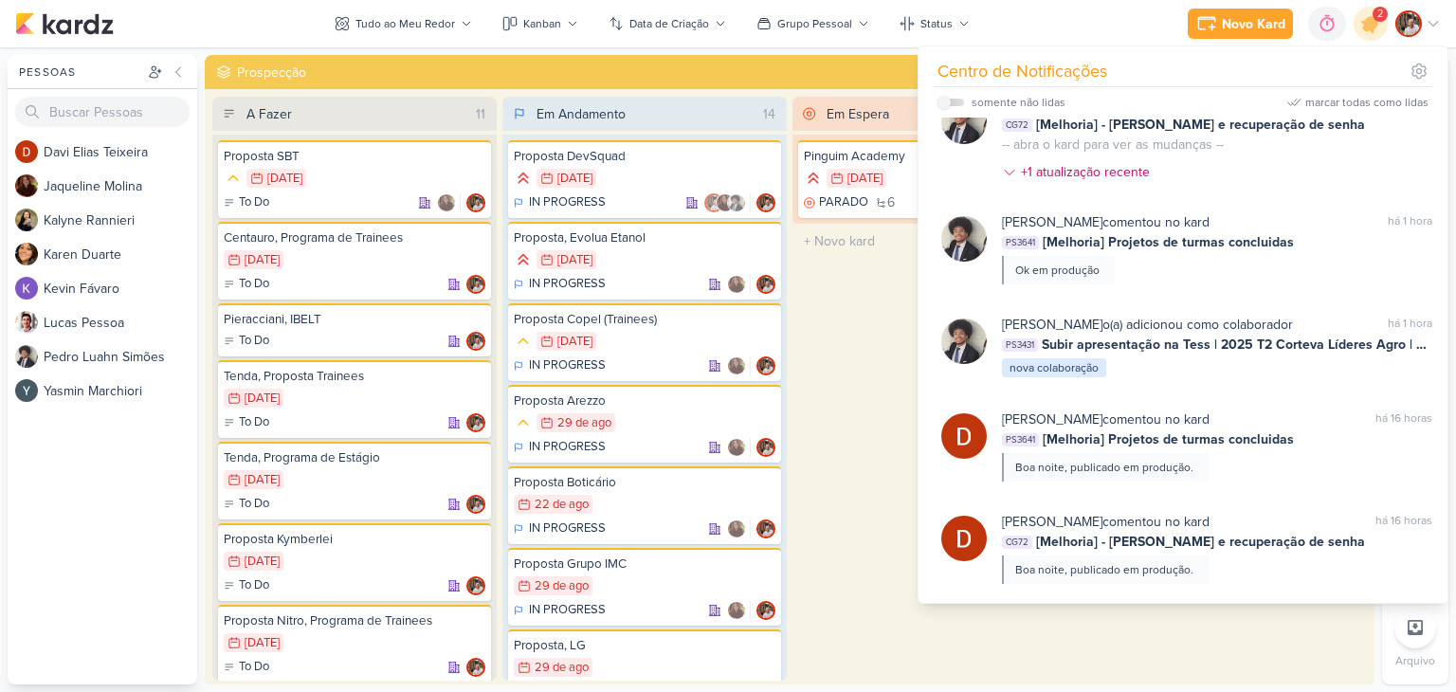
scroll to position [0, 0]
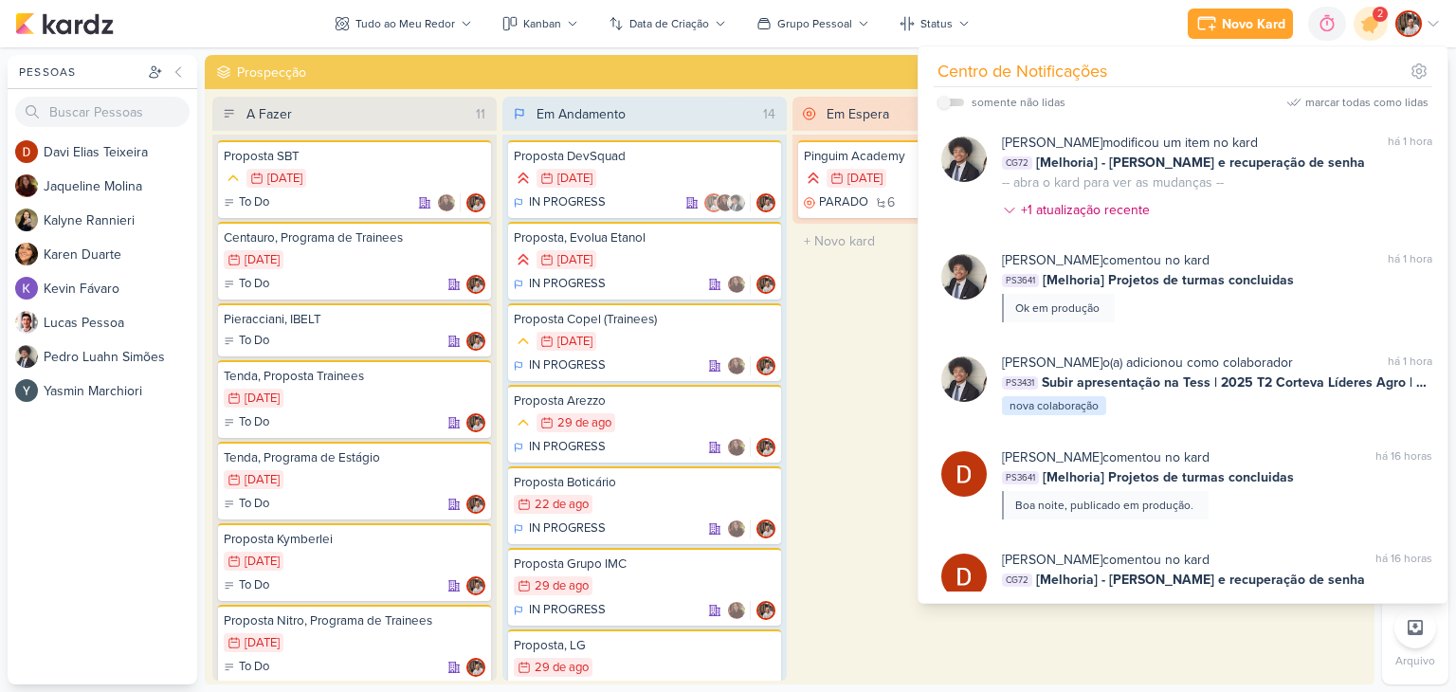
click at [960, 100] on label at bounding box center [951, 103] width 27 height 8
click at [951, 100] on input "checkbox" at bounding box center [944, 102] width 13 height 13
checkbox input "true"
